Goal: Information Seeking & Learning: Learn about a topic

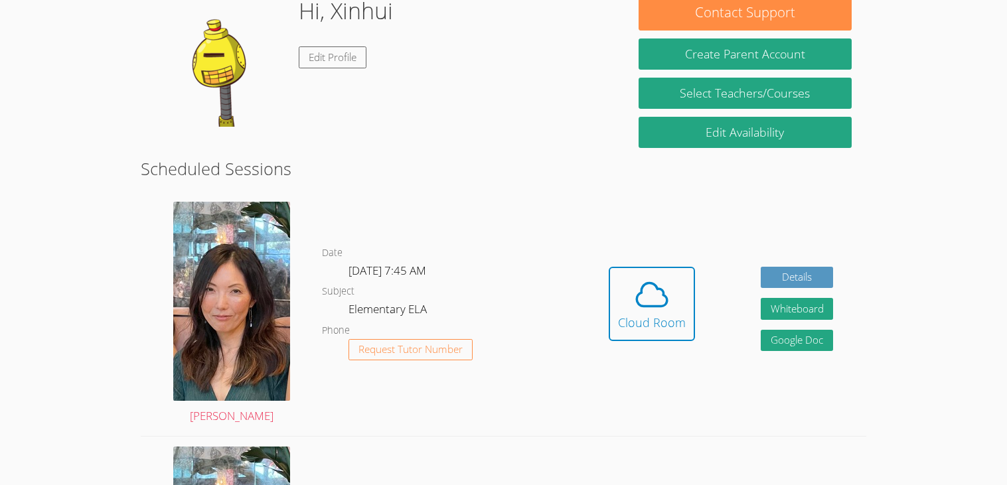
scroll to position [212, 0]
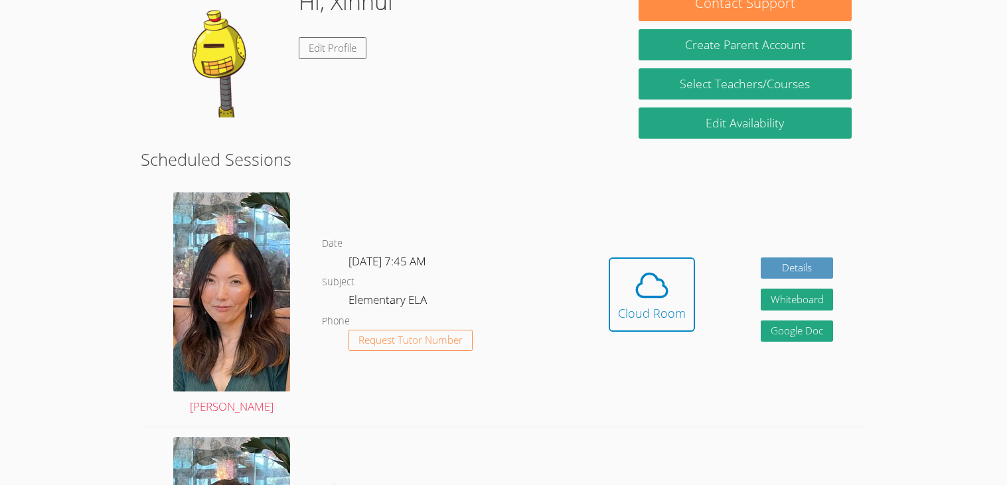
click at [646, 253] on div "Hidden Cloud Room Details Whiteboard Hidden Google Doc" at bounding box center [721, 304] width 290 height 244
click at [647, 285] on icon at bounding box center [651, 285] width 37 height 37
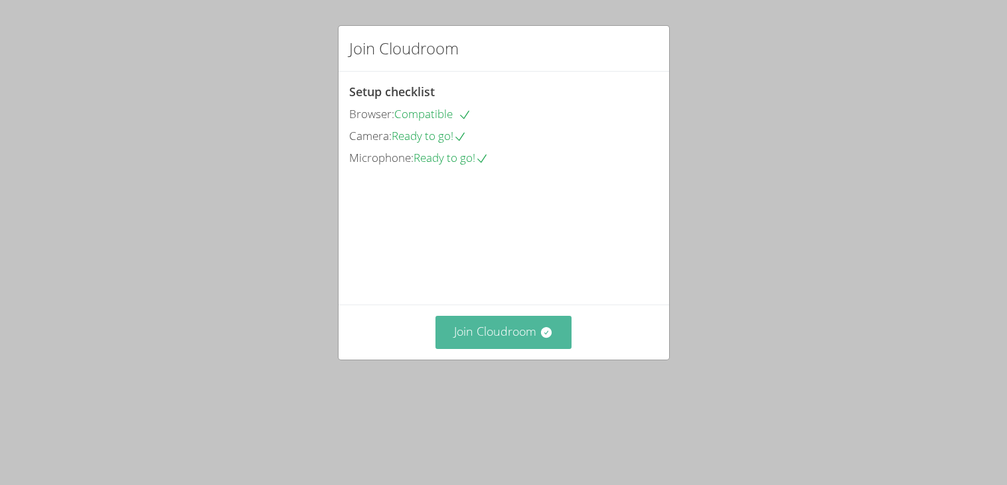
click at [468, 348] on button "Join Cloudroom" at bounding box center [503, 332] width 136 height 33
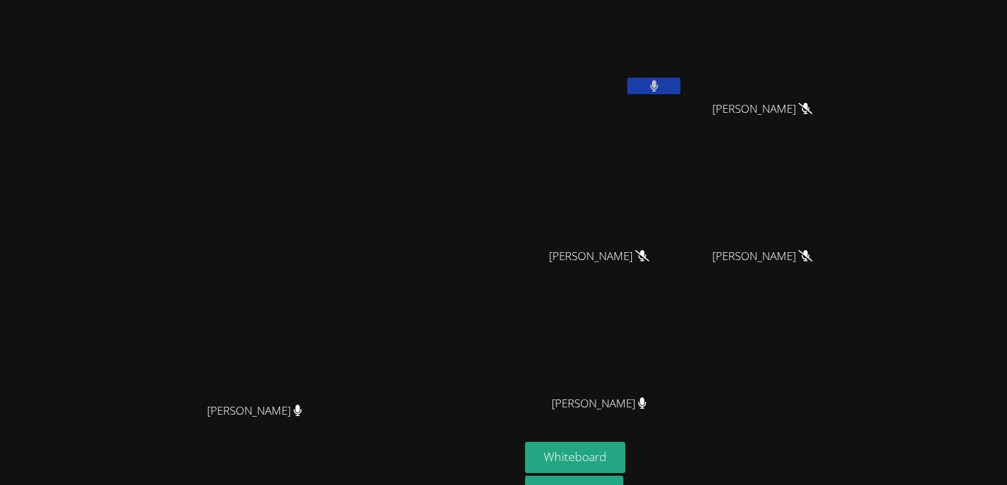
click at [680, 82] on button at bounding box center [653, 86] width 53 height 17
click at [625, 455] on button "Whiteboard" at bounding box center [575, 457] width 100 height 31
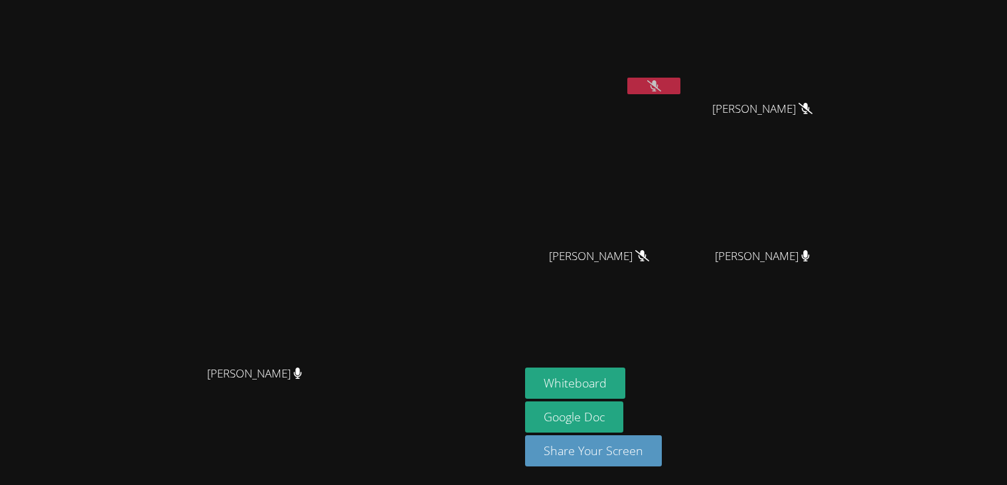
click at [680, 81] on button at bounding box center [653, 86] width 53 height 17
click at [658, 86] on icon at bounding box center [654, 85] width 9 height 11
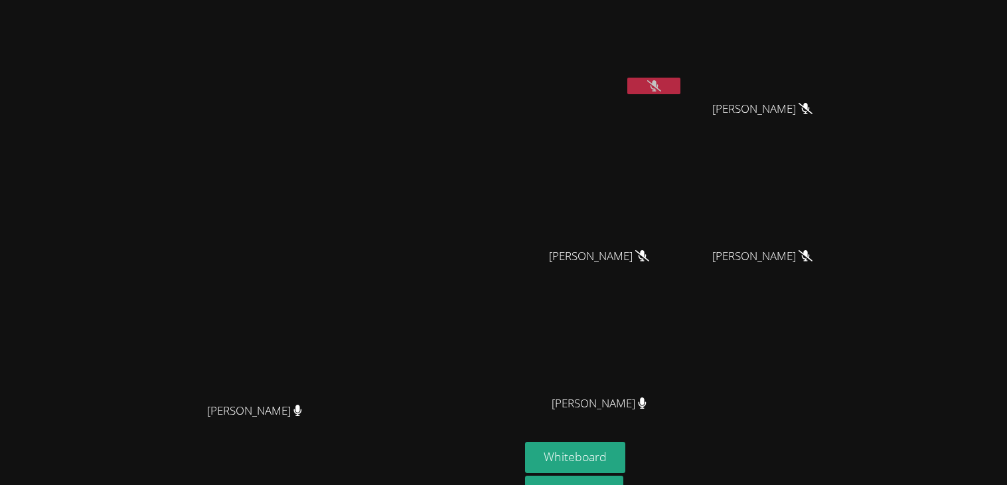
click at [646, 403] on icon at bounding box center [642, 402] width 8 height 11
click at [680, 81] on button at bounding box center [653, 86] width 53 height 17
click at [680, 84] on button at bounding box center [653, 86] width 53 height 17
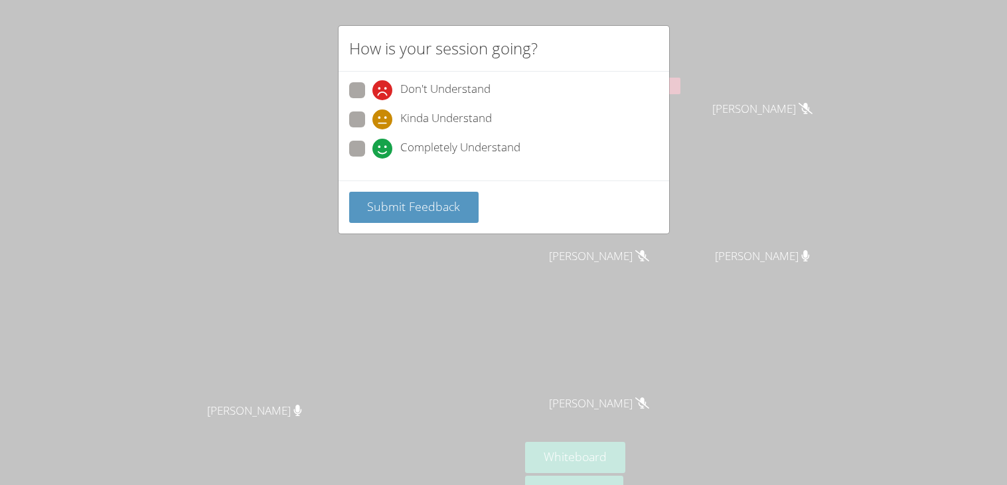
click at [372, 159] on span at bounding box center [372, 159] width 0 height 0
click at [372, 147] on input "Completely Understand" at bounding box center [377, 146] width 11 height 11
radio input "true"
click at [411, 206] on span "Submit Feedback" at bounding box center [413, 206] width 93 height 16
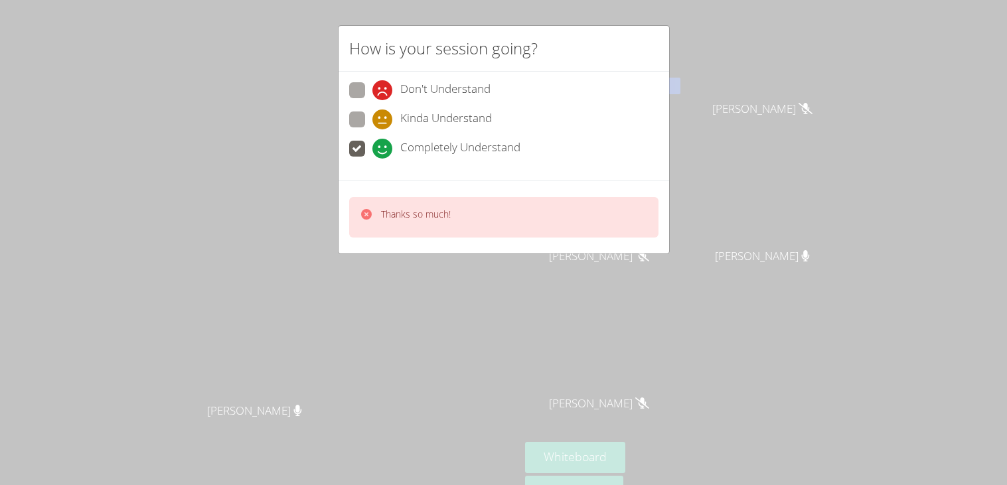
click at [364, 208] on icon at bounding box center [366, 214] width 13 height 13
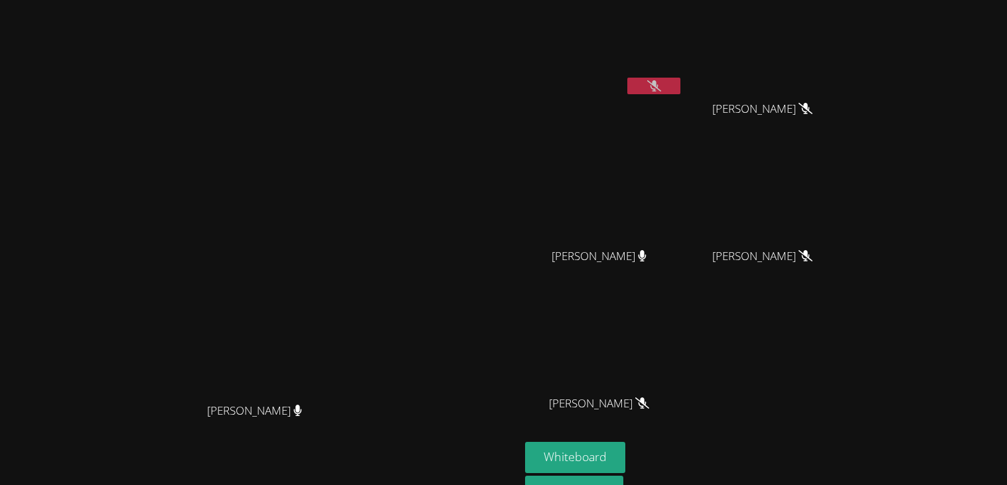
click at [661, 83] on icon at bounding box center [654, 85] width 14 height 11
click at [680, 91] on button at bounding box center [653, 86] width 53 height 17
click at [680, 95] on div at bounding box center [653, 88] width 53 height 20
click at [661, 85] on icon at bounding box center [654, 85] width 14 height 11
